Goal: Use online tool/utility: Utilize a website feature to perform a specific function

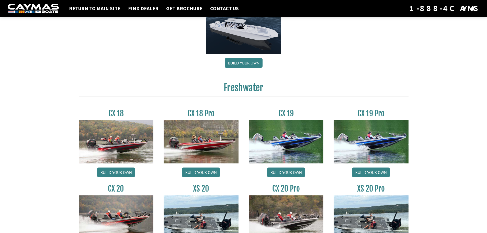
scroll to position [434, 0]
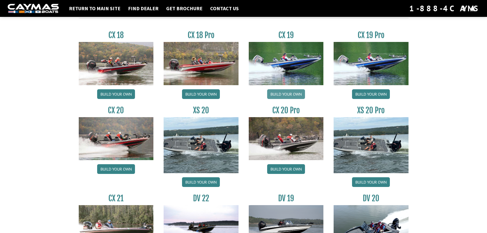
click at [292, 94] on link "Build your own" at bounding box center [286, 94] width 38 height 10
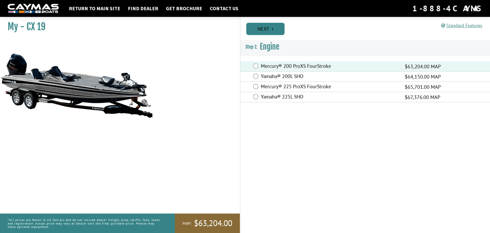
click at [260, 29] on link "Next" at bounding box center [266, 29] width 38 height 12
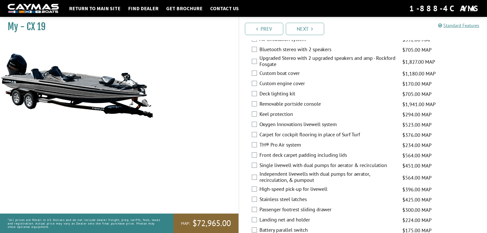
scroll to position [536, 0]
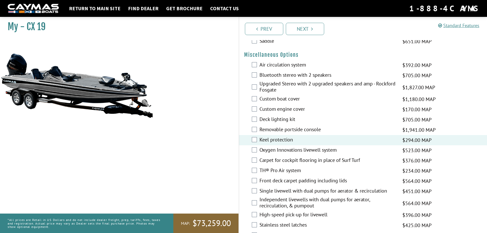
click at [257, 129] on div "Removable portside console $1,941.00 MAP $2,291.00 MSRP" at bounding box center [363, 130] width 248 height 10
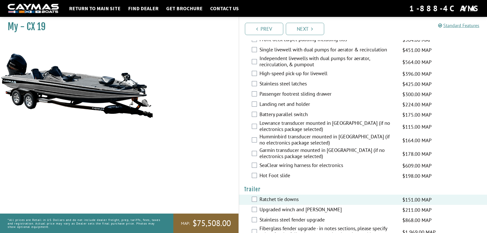
scroll to position [604, 0]
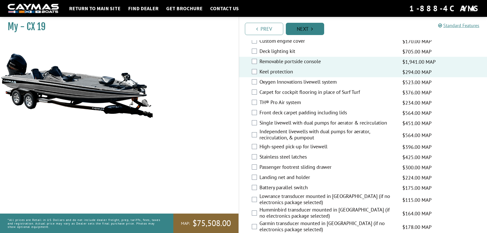
click at [306, 27] on link "Next" at bounding box center [305, 29] width 38 height 12
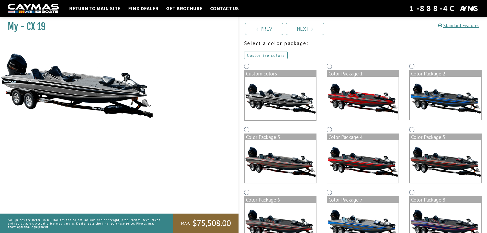
scroll to position [51, 0]
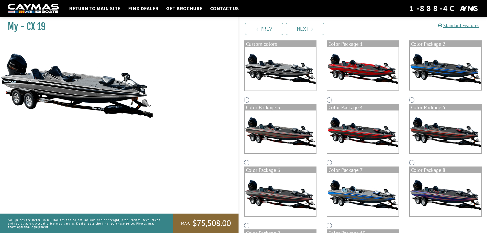
click at [444, 131] on img at bounding box center [444, 131] width 71 height 43
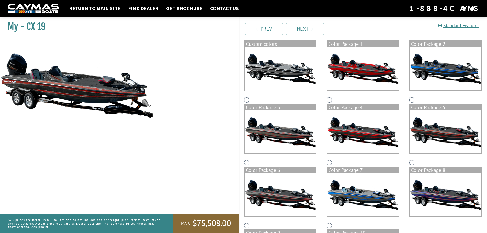
click at [446, 131] on img at bounding box center [444, 131] width 71 height 43
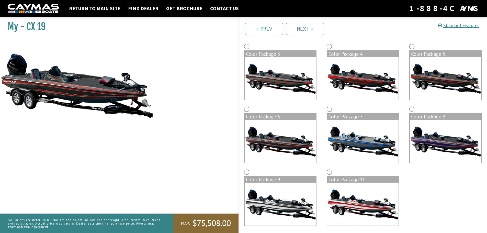
scroll to position [108, 0]
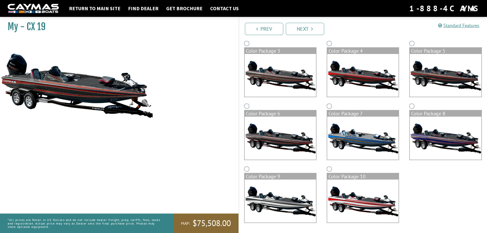
click at [446, 131] on img at bounding box center [444, 137] width 71 height 43
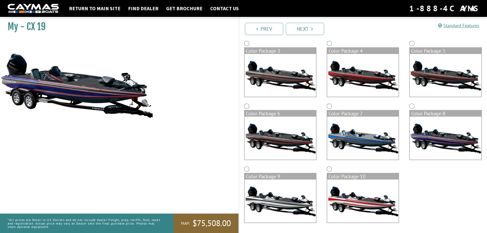
click at [432, 77] on img at bounding box center [444, 75] width 71 height 43
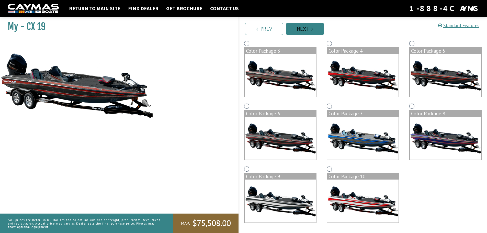
click at [296, 29] on link "Next" at bounding box center [305, 29] width 38 height 12
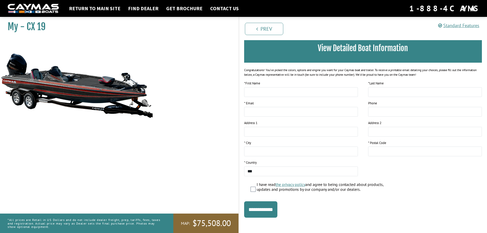
scroll to position [42, 0]
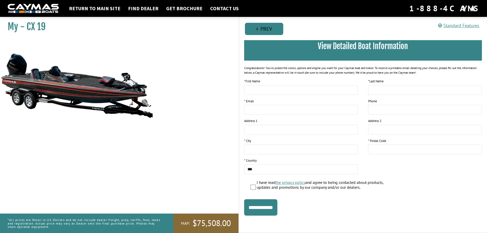
click at [270, 33] on link "Prev" at bounding box center [264, 29] width 38 height 12
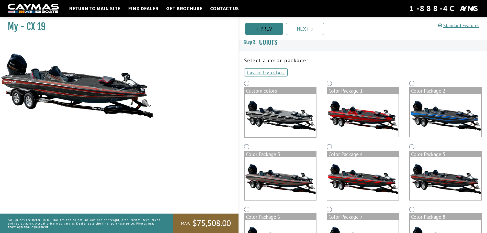
scroll to position [0, 0]
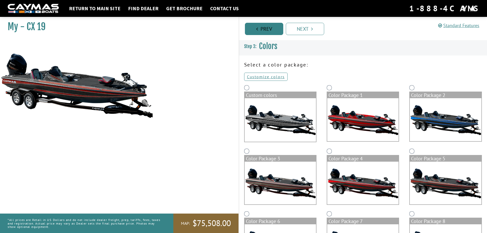
click at [270, 33] on link "Prev" at bounding box center [264, 29] width 38 height 12
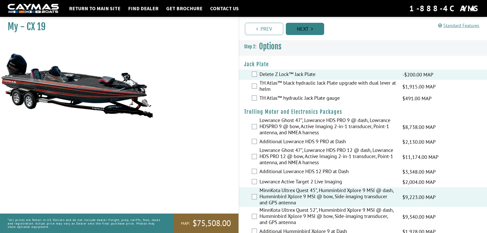
click at [260, 32] on link "Prev" at bounding box center [264, 29] width 38 height 12
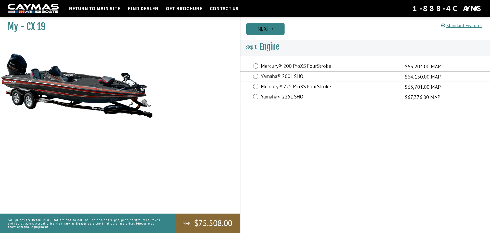
click at [268, 28] on link "Next" at bounding box center [266, 29] width 38 height 12
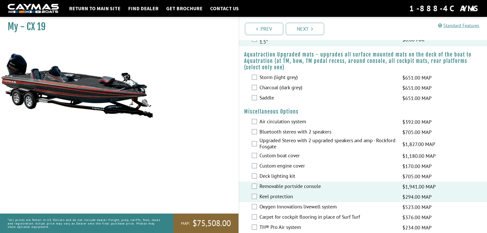
scroll to position [434, 0]
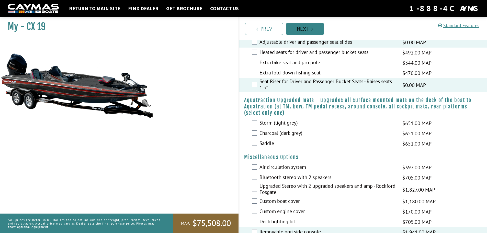
click at [302, 31] on link "Next" at bounding box center [305, 29] width 38 height 12
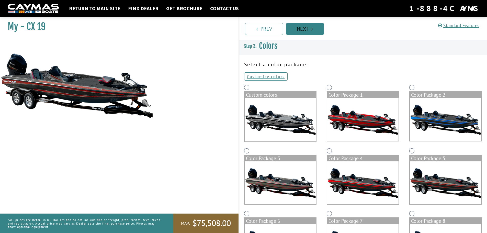
scroll to position [0, 0]
click at [302, 31] on link "Next" at bounding box center [305, 29] width 38 height 12
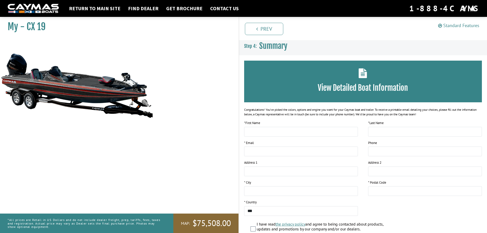
click at [451, 26] on link "Standard Features" at bounding box center [458, 25] width 41 height 6
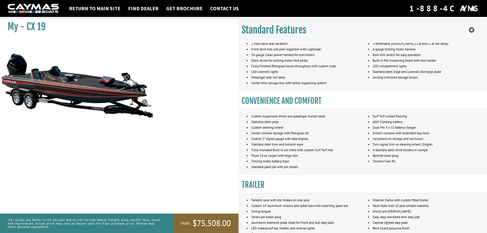
scroll to position [294, 0]
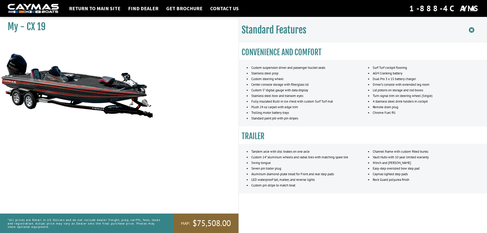
click at [470, 30] on icon at bounding box center [470, 30] width 5 height 6
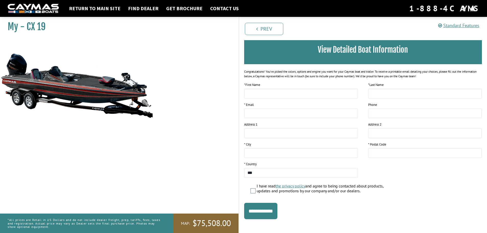
scroll to position [42, 0]
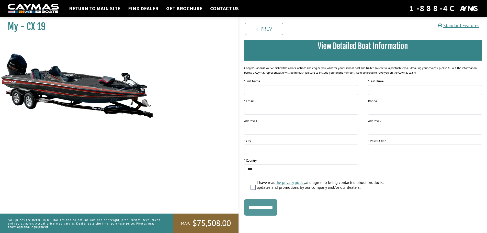
click at [276, 205] on input "**********" at bounding box center [260, 207] width 33 height 16
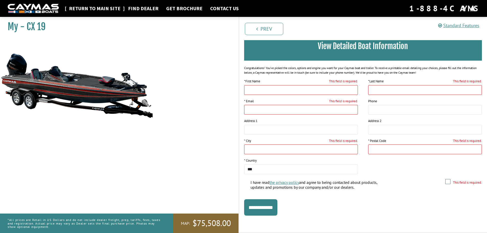
click at [101, 8] on link "Return to main site" at bounding box center [94, 8] width 56 height 7
